Goal: Task Accomplishment & Management: Use online tool/utility

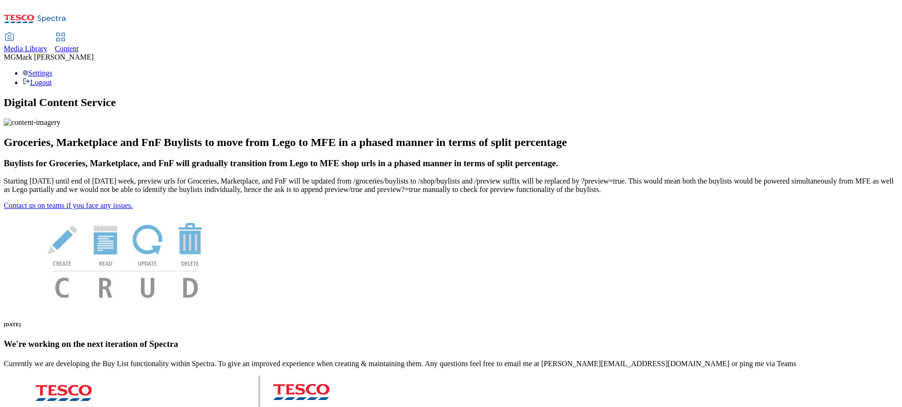
click at [79, 45] on div "Content" at bounding box center [67, 49] width 24 height 8
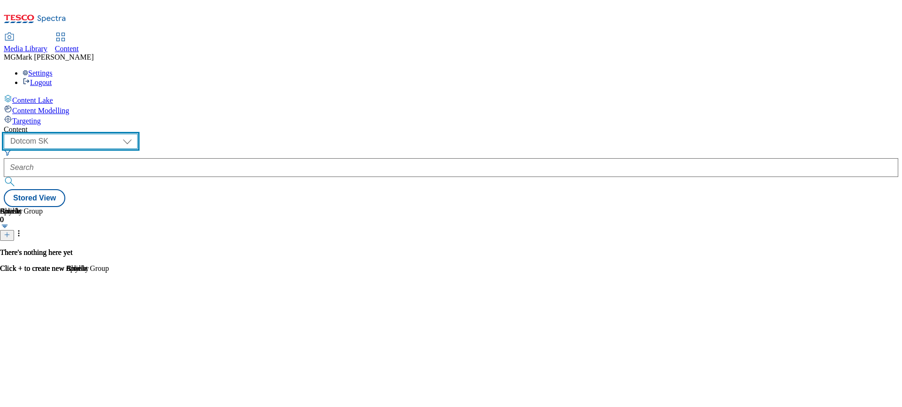
click at [138, 134] on select "Dotcom CZ Dotcom SK ghs-roi ghs-uk Phones UK" at bounding box center [71, 141] width 134 height 15
select select "ghs-uk"
click at [122, 134] on select "Dotcom CZ Dotcom SK ghs-roi ghs-uk Phones UK" at bounding box center [71, 141] width 134 height 15
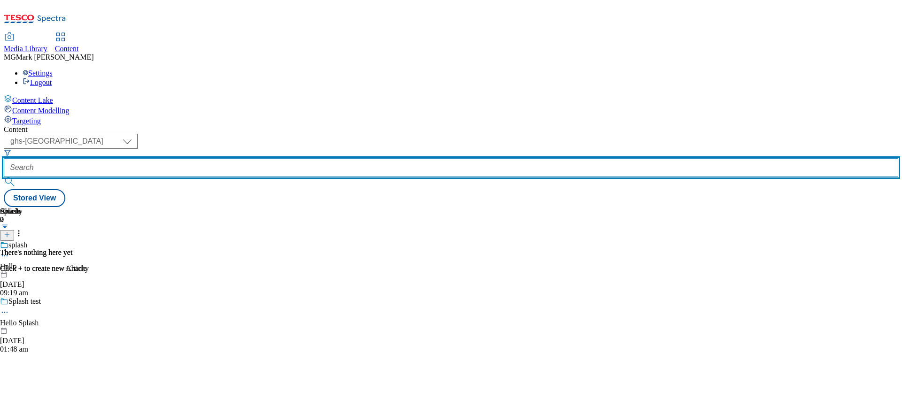
click at [224, 158] on input "text" at bounding box center [451, 167] width 895 height 19
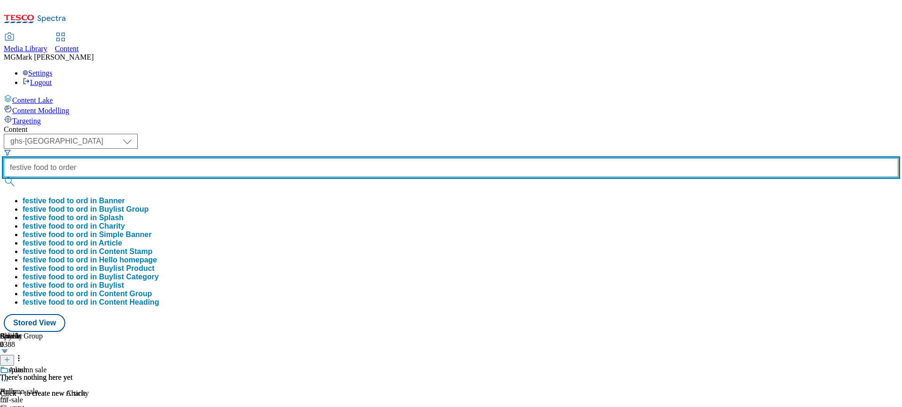
type input "festive food to order"
click at [4, 177] on button "submit" at bounding box center [10, 181] width 13 height 9
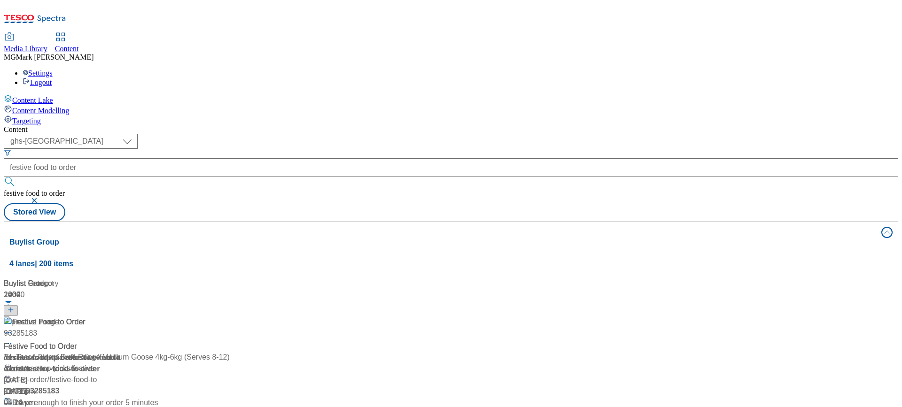
click at [206, 317] on div "Festive Food to Order Festive Food to Order / festive-food-to-order 7 Oct 2024 …" at bounding box center [105, 357] width 202 height 81
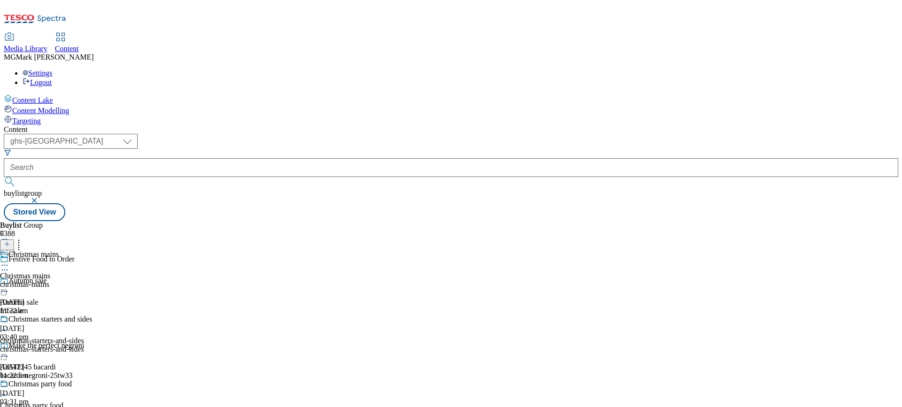
scroll to position [61, 0]
click at [20, 243] on circle at bounding box center [18, 243] width 1 height 1
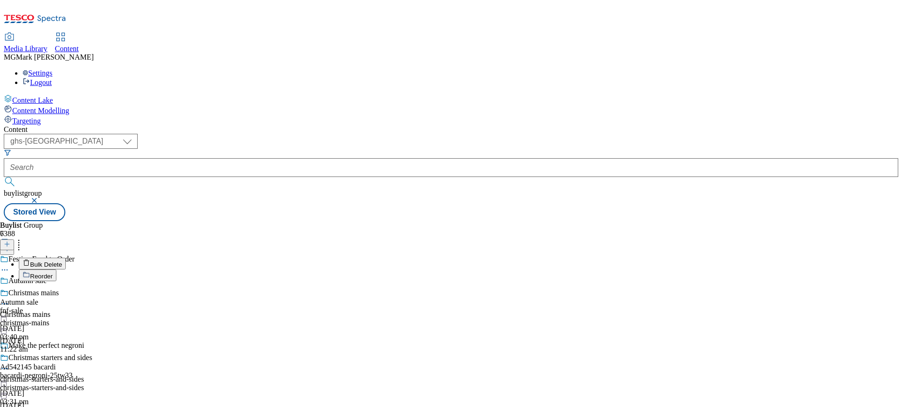
click at [56, 270] on button "Reorder" at bounding box center [38, 276] width 38 height 12
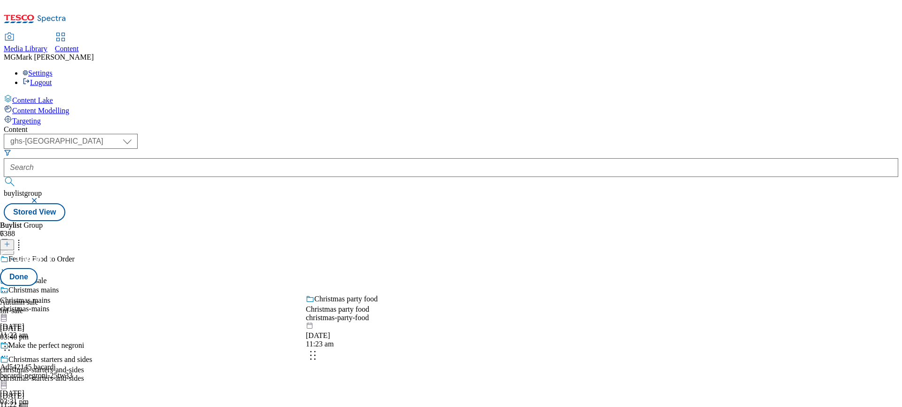
drag, startPoint x: 442, startPoint y: 336, endPoint x: 443, endPoint y: 342, distance: 6.6
click at [443, 221] on body "Icons icon_account icon_add icon_backward_link icon_basket icon_benefits icon_c…" at bounding box center [451, 113] width 895 height 218
drag, startPoint x: 443, startPoint y: 395, endPoint x: 440, endPoint y: 311, distance: 83.7
click at [440, 221] on body "Icons icon_account icon_add icon_backward_link icon_basket icon_benefits icon_c…" at bounding box center [451, 113] width 895 height 218
click at [38, 268] on button "Done" at bounding box center [19, 277] width 38 height 18
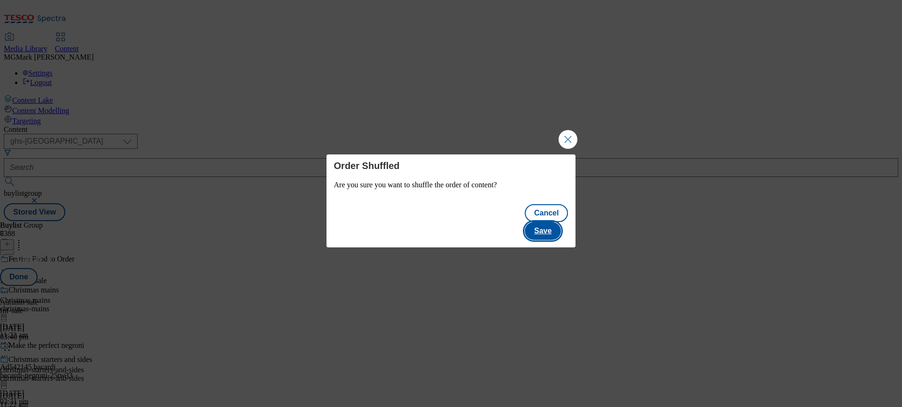
click at [540, 223] on button "Save" at bounding box center [543, 231] width 36 height 18
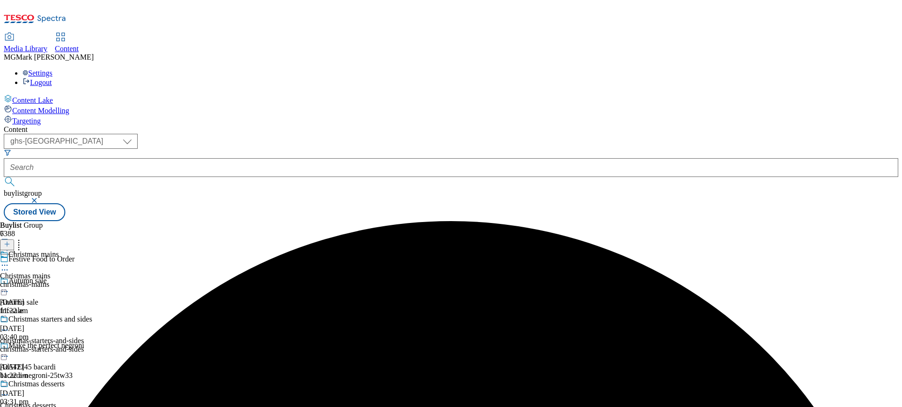
click at [114, 281] on div "christmas-mains" at bounding box center [57, 285] width 114 height 8
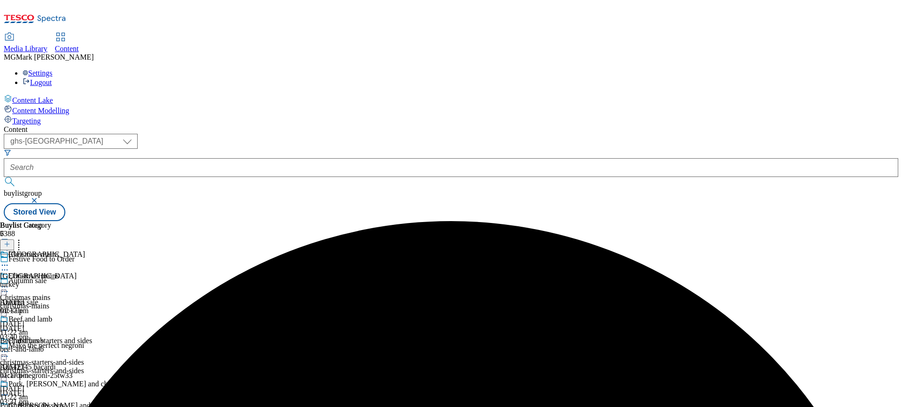
click at [9, 282] on icon at bounding box center [4, 286] width 9 height 9
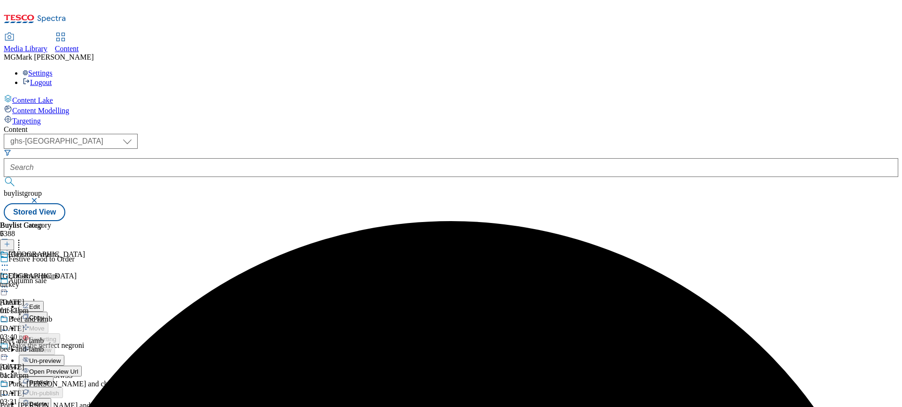
click at [50, 379] on span "Publish" at bounding box center [39, 382] width 21 height 7
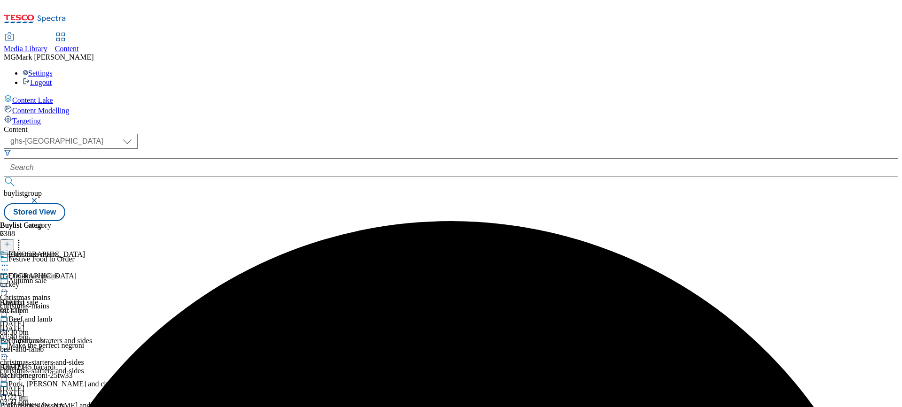
scroll to position [34, 0]
click at [114, 367] on div "christmas-starters-and-sides" at bounding box center [57, 371] width 114 height 8
click at [9, 347] on icon at bounding box center [4, 351] width 9 height 9
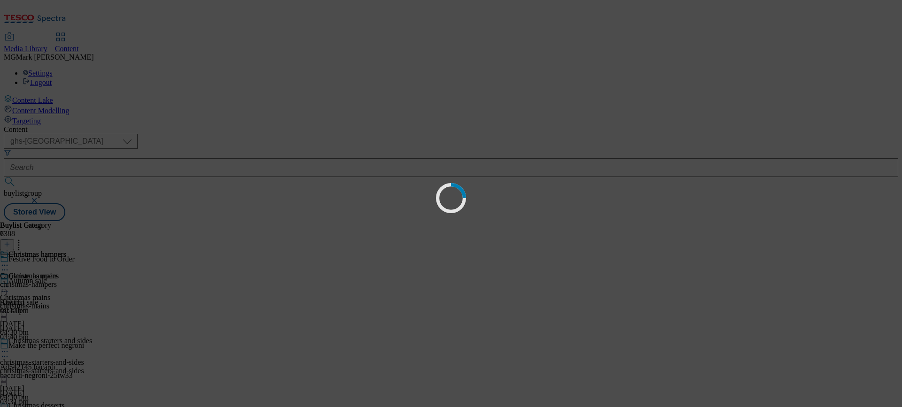
scroll to position [0, 0]
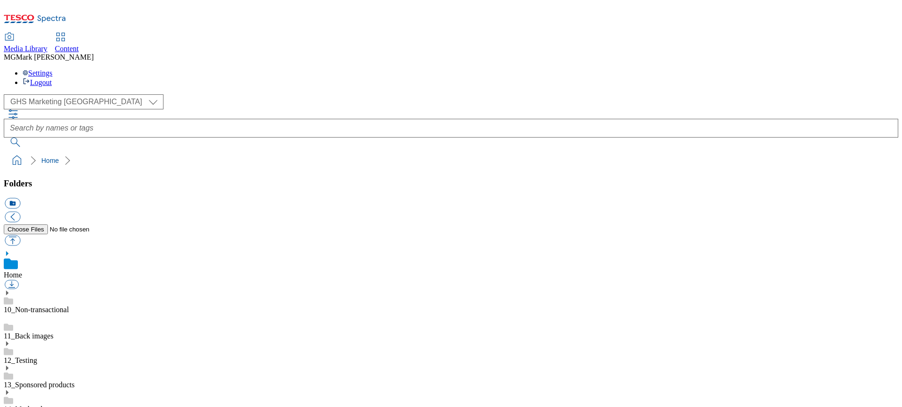
select select "flare-ghs-mktg"
